Goal: Task Accomplishment & Management: Use online tool/utility

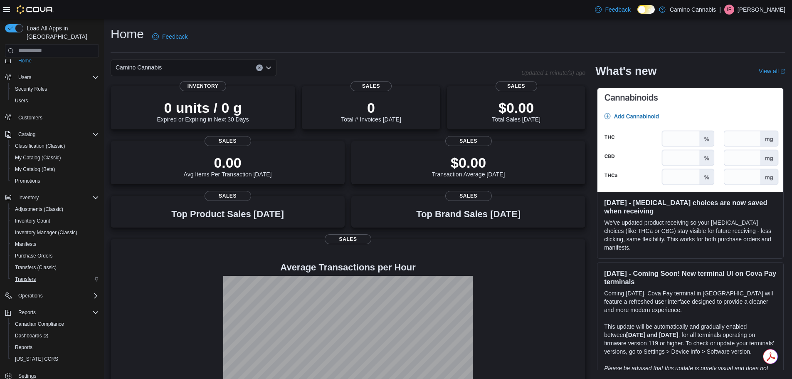
scroll to position [15, 0]
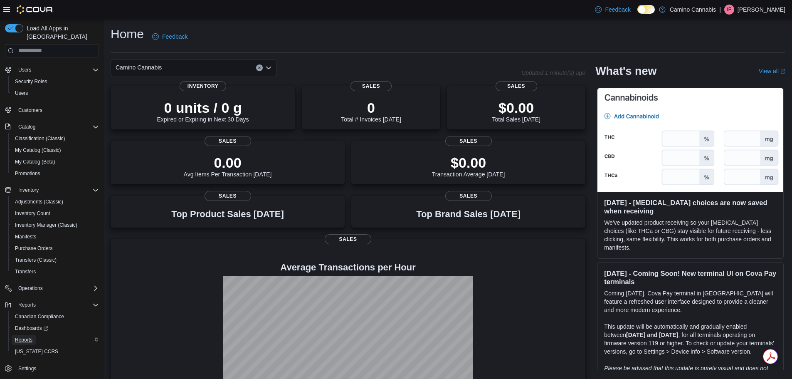
click at [33, 334] on link "Reports" at bounding box center [24, 339] width 24 height 10
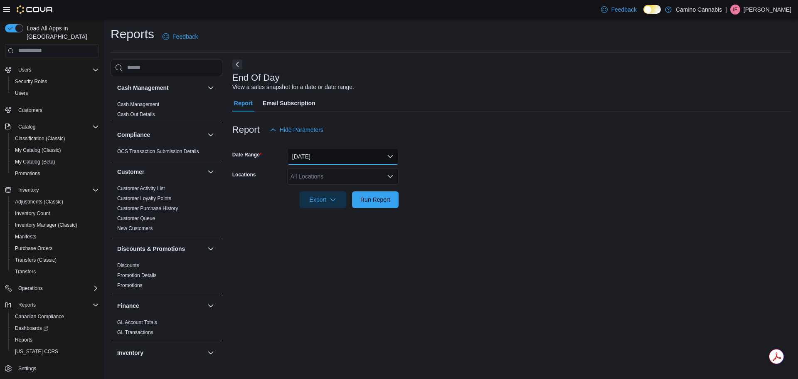
click at [315, 157] on button "[DATE]" at bounding box center [342, 156] width 111 height 17
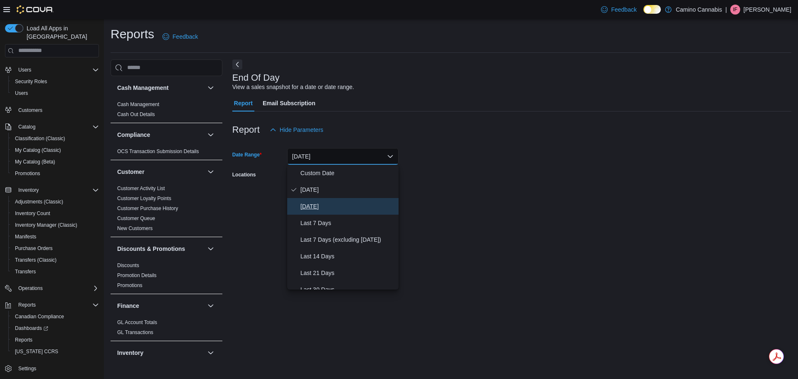
click at [319, 203] on span "[DATE]" at bounding box center [347, 206] width 95 height 10
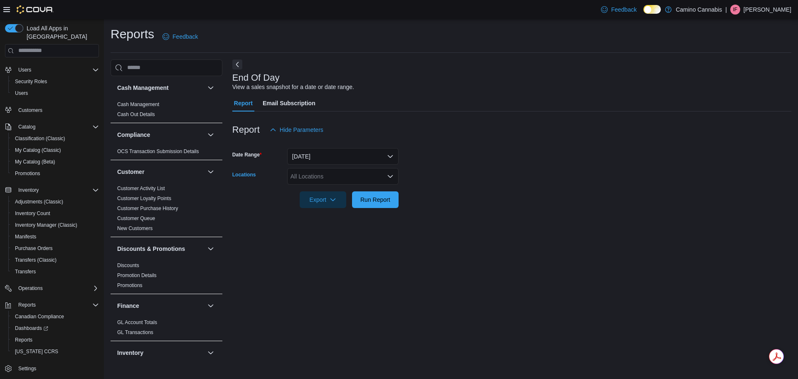
click at [338, 171] on div "All Locations" at bounding box center [342, 176] width 111 height 17
click at [331, 203] on span "[STREET_ADDRESS]" at bounding box center [333, 202] width 57 height 8
click at [330, 238] on div "End Of Day View a sales snapshot for a date or date range. Report Email Subscri…" at bounding box center [511, 209] width 559 height 300
click at [364, 199] on span "Run Report" at bounding box center [375, 199] width 30 height 8
